Goal: Check status: Check status

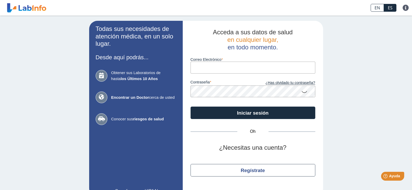
type input "[EMAIL_ADDRESS][DOMAIN_NAME]"
click at [190, 106] on button "Iniciar sesión" at bounding box center [252, 112] width 125 height 12
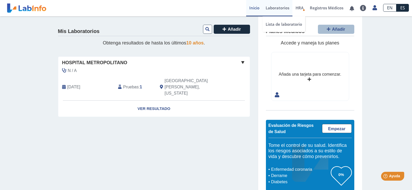
click at [278, 7] on font "Laboratorios" at bounding box center [277, 7] width 24 height 5
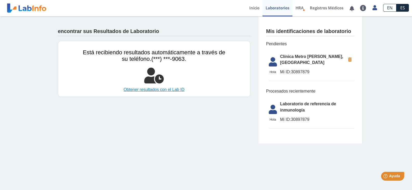
click at [154, 90] on font "Obtener resultados con el Lab ID" at bounding box center [153, 89] width 61 height 4
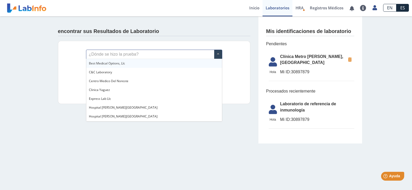
click at [217, 54] on span at bounding box center [218, 54] width 8 height 9
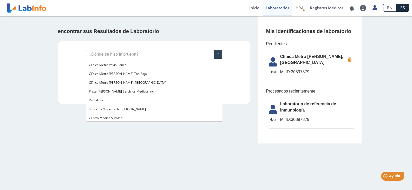
scroll to position [415, 0]
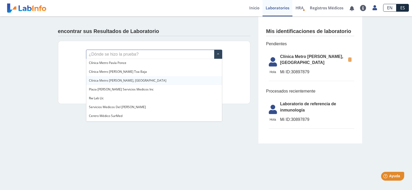
click at [131, 79] on div "Clínica Metro [PERSON_NAME], [GEOGRAPHIC_DATA]" at bounding box center [154, 80] width 136 height 9
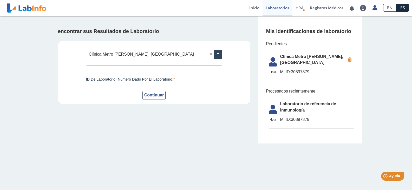
drag, startPoint x: 292, startPoint y: 65, endPoint x: 311, endPoint y: 65, distance: 19.2
click at [311, 69] on span "Mi ID: 30897879" at bounding box center [312, 72] width 65 height 6
copy font "30897879"
paste input "30897879"
type input "30897879"
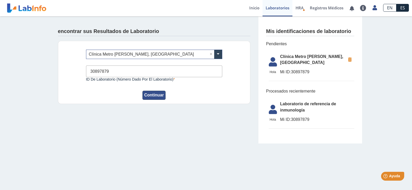
click at [154, 96] on font "Continuar" at bounding box center [154, 95] width 20 height 4
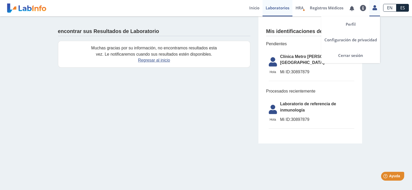
click at [373, 8] on icon at bounding box center [374, 8] width 4 height 4
drag, startPoint x: 339, startPoint y: 56, endPoint x: 341, endPoint y: 53, distance: 3.7
click at [339, 56] on font "Cerrar sesión" at bounding box center [350, 55] width 25 height 5
